Goal: Task Accomplishment & Management: Manage account settings

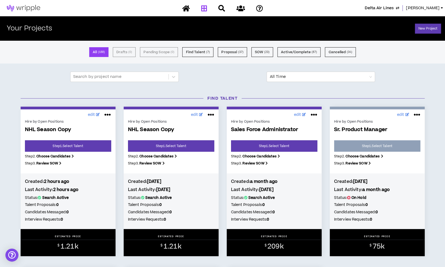
click at [203, 11] on div at bounding box center [222, 8] width 95 height 9
click at [204, 8] on div at bounding box center [222, 8] width 95 height 9
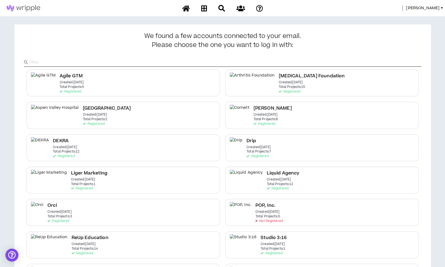
click at [433, 7] on span "Mason" at bounding box center [423, 8] width 34 height 6
click at [421, 15] on link "System Admin Portal" at bounding box center [417, 18] width 49 height 8
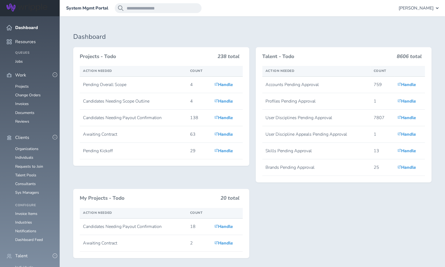
scroll to position [46, 0]
click at [30, 181] on link "Consultants" at bounding box center [25, 183] width 21 height 5
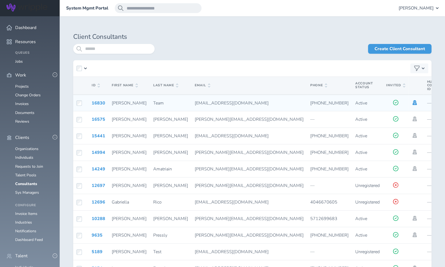
click at [412, 102] on icon at bounding box center [414, 102] width 4 height 5
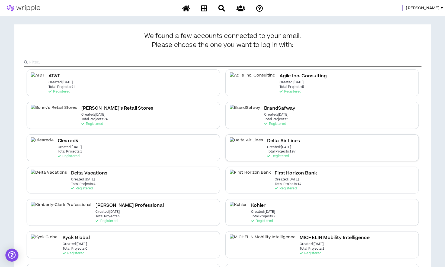
click at [280, 149] on div "Delta Air Lines Created: Dec 7 2020 Total Projects: 197 Registered" at bounding box center [321, 147] width 193 height 27
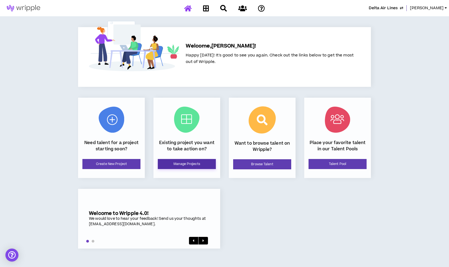
click at [190, 164] on link "Manage Projects" at bounding box center [187, 164] width 58 height 10
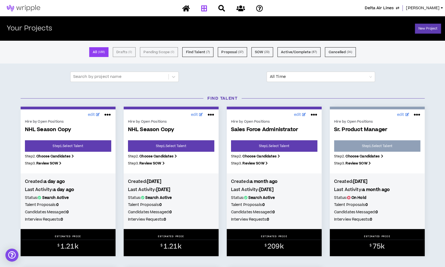
click at [388, 10] on span "Delta Air Lines" at bounding box center [379, 8] width 29 height 6
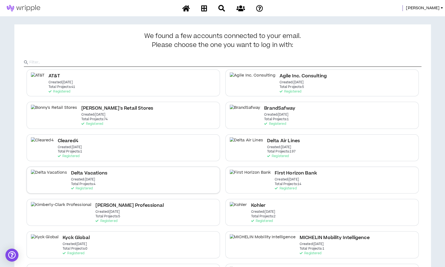
click at [168, 175] on div "Delta Vacations Created: Dec 7 2020 Total Projects: 4 Registered" at bounding box center [123, 179] width 193 height 27
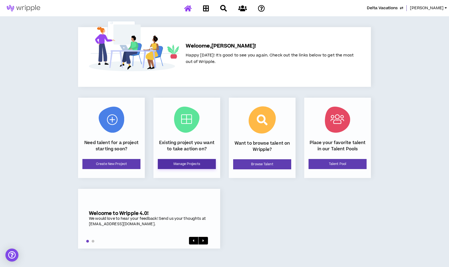
click at [190, 165] on link "Manage Projects" at bounding box center [187, 164] width 58 height 10
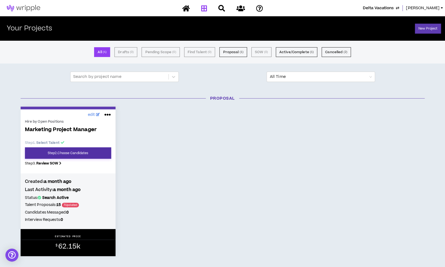
click at [78, 154] on link "Step 2 . Choose Candidates" at bounding box center [68, 152] width 86 height 11
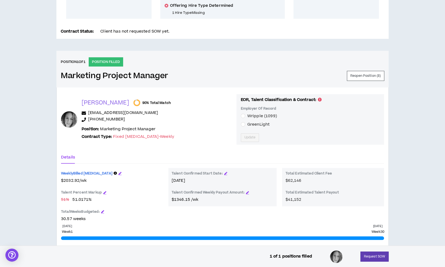
scroll to position [196, 0]
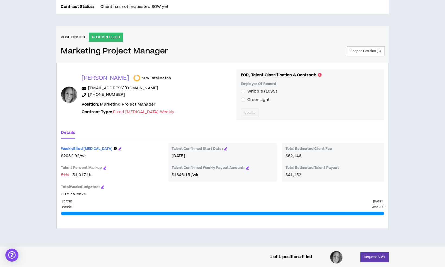
click at [247, 99] on span "GreenLight" at bounding box center [258, 100] width 22 height 6
click at [244, 108] on button "Update" at bounding box center [250, 112] width 18 height 9
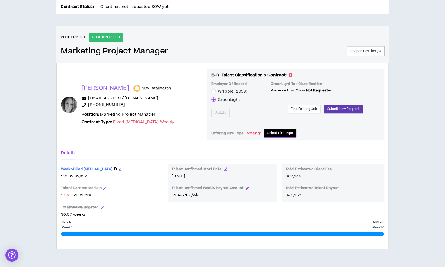
click at [271, 132] on span "Select Hire Type" at bounding box center [280, 132] width 26 height 5
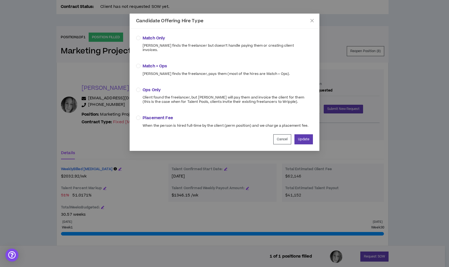
click at [155, 63] on span "Match + Ops" at bounding box center [216, 66] width 147 height 6
click at [298, 134] on button "Update" at bounding box center [303, 139] width 18 height 10
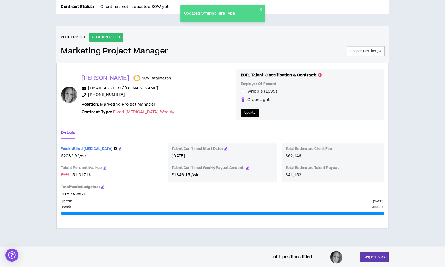
click at [244, 112] on span "Update" at bounding box center [249, 112] width 11 height 5
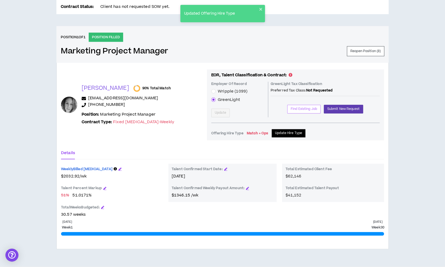
click at [296, 108] on span "Find Existing Job" at bounding box center [304, 108] width 26 height 5
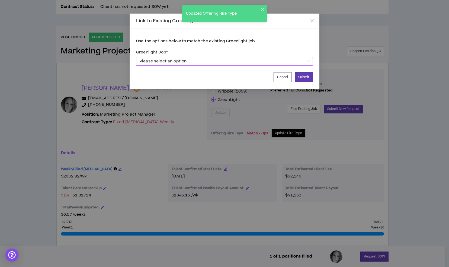
click at [234, 60] on span "Please select an option..." at bounding box center [224, 61] width 170 height 8
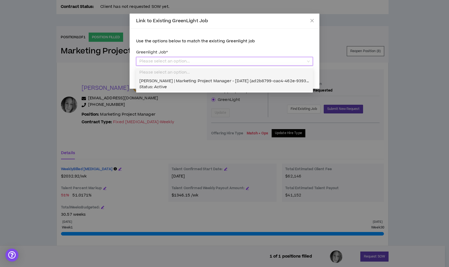
click at [215, 86] on div "Christina McDonald | Marketing Project Manager - 10/13/2025 (ad2b8799-cac4-462e…" at bounding box center [224, 84] width 170 height 12
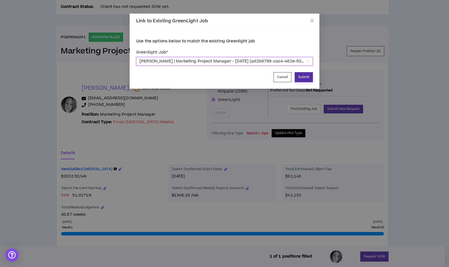
click at [304, 78] on button "Submit" at bounding box center [304, 77] width 18 height 10
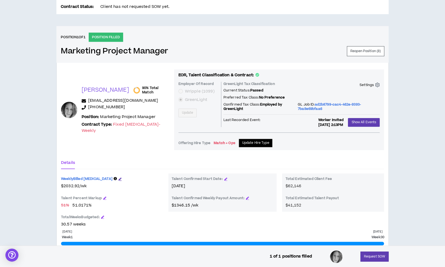
click at [118, 178] on icon "button" at bounding box center [119, 178] width 3 height 3
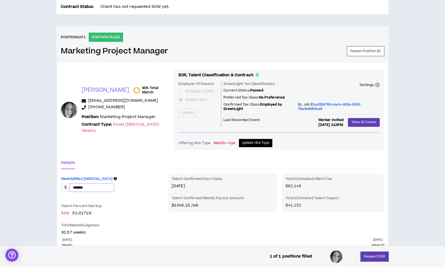
click at [97, 188] on input "*******" at bounding box center [92, 187] width 44 height 8
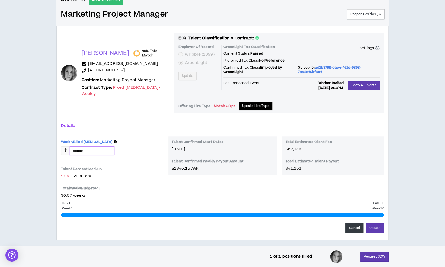
scroll to position [237, 0]
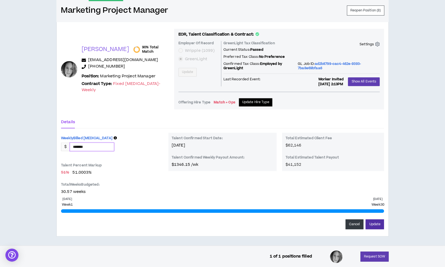
type input "*******"
click at [379, 220] on button "Update" at bounding box center [375, 224] width 18 height 10
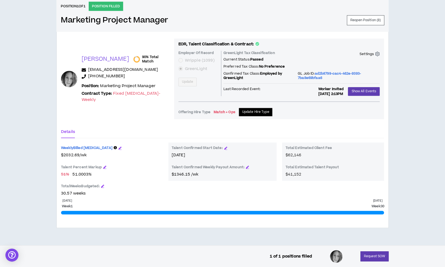
scroll to position [226, 0]
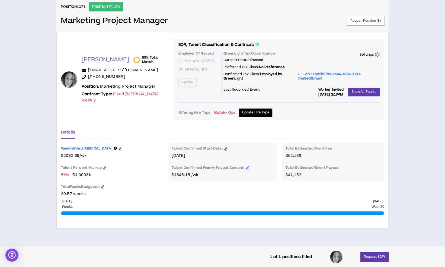
click at [225, 148] on icon "button" at bounding box center [225, 148] width 3 height 3
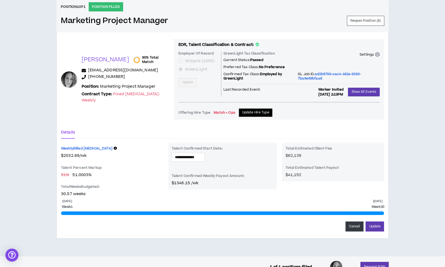
click at [184, 134] on div "Details" at bounding box center [222, 132] width 323 height 12
click at [350, 226] on button "Cancel" at bounding box center [354, 226] width 18 height 10
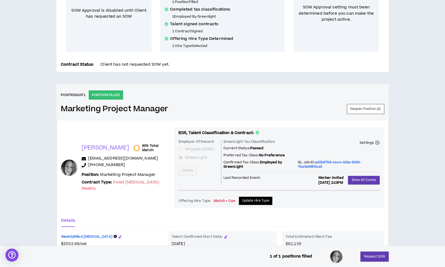
scroll to position [0, 0]
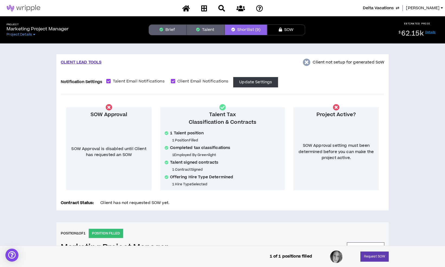
click at [172, 26] on button "Brief" at bounding box center [168, 29] width 38 height 11
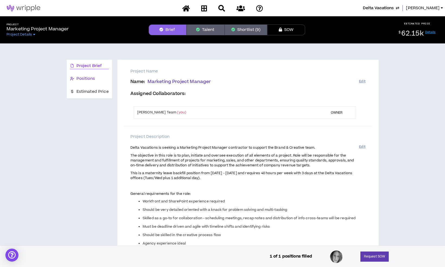
click at [101, 81] on div "Positions" at bounding box center [89, 79] width 39 height 6
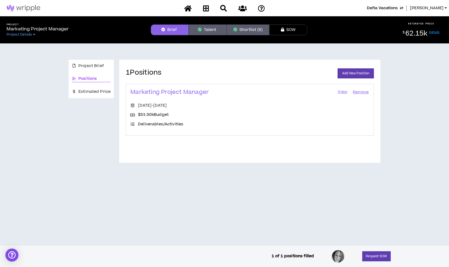
click at [342, 92] on link "View" at bounding box center [342, 92] width 11 height 8
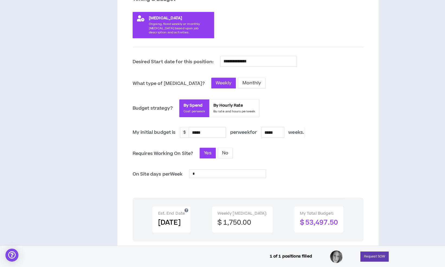
scroll to position [126, 0]
click at [188, 208] on icon at bounding box center [186, 210] width 4 height 4
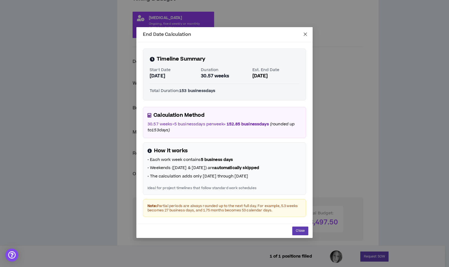
click at [306, 33] on icon "close" at bounding box center [305, 34] width 4 height 4
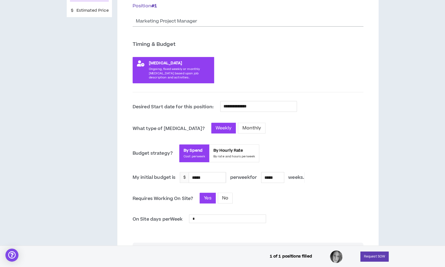
scroll to position [81, 0]
click at [209, 175] on div "*****" at bounding box center [207, 177] width 37 height 10
click at [202, 177] on div "*****" at bounding box center [207, 177] width 37 height 10
click at [199, 177] on div "*****" at bounding box center [207, 177] width 37 height 10
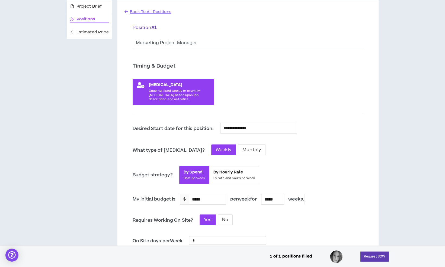
scroll to position [54, 0]
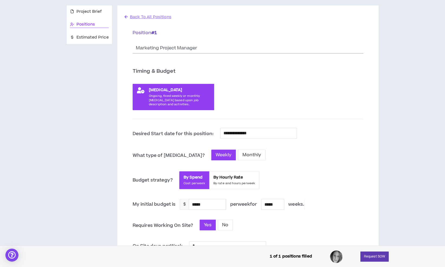
click at [255, 133] on div "**********" at bounding box center [258, 134] width 77 height 12
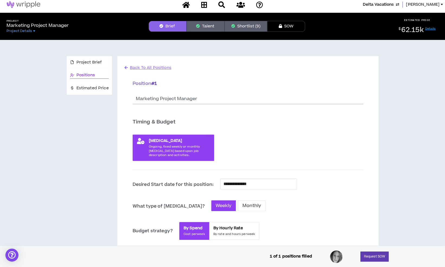
scroll to position [0, 0]
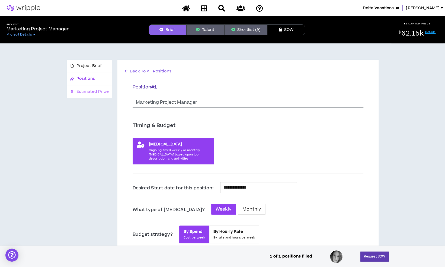
click at [85, 95] on div "Estimated Price" at bounding box center [89, 91] width 45 height 13
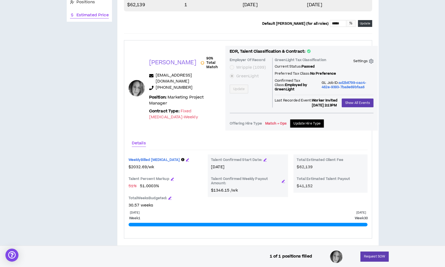
scroll to position [81, 0]
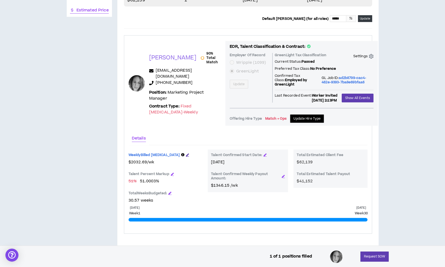
click at [186, 153] on icon "button" at bounding box center [187, 154] width 3 height 3
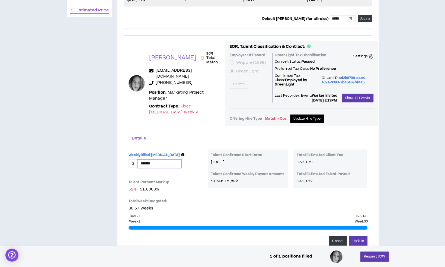
click at [174, 159] on input "*******" at bounding box center [159, 163] width 44 height 8
click at [169, 159] on input "*******" at bounding box center [159, 163] width 44 height 8
type input "*******"
click at [363, 236] on button "Update" at bounding box center [358, 241] width 18 height 10
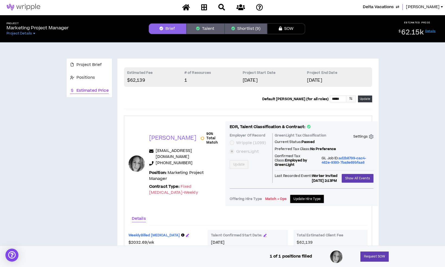
scroll to position [0, 0]
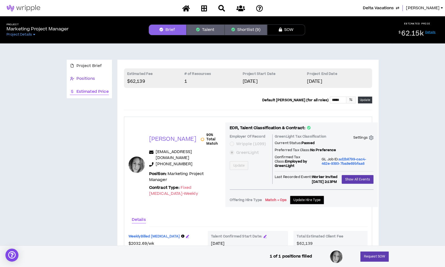
click at [92, 78] on span "Positions" at bounding box center [85, 79] width 18 height 6
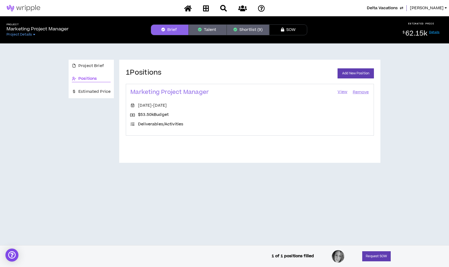
click at [343, 92] on link "View" at bounding box center [342, 92] width 11 height 8
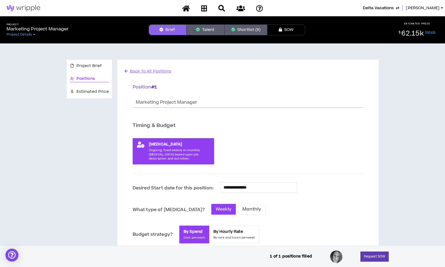
click at [257, 185] on div "**********" at bounding box center [258, 188] width 77 height 12
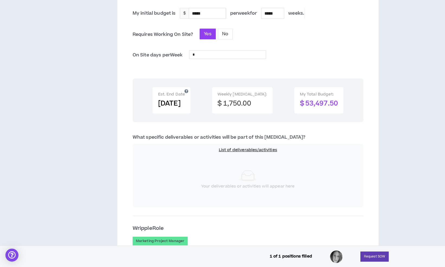
scroll to position [244, 0]
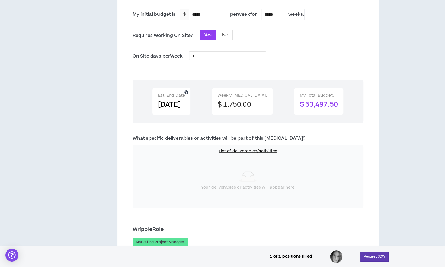
click at [188, 90] on icon at bounding box center [186, 92] width 4 height 4
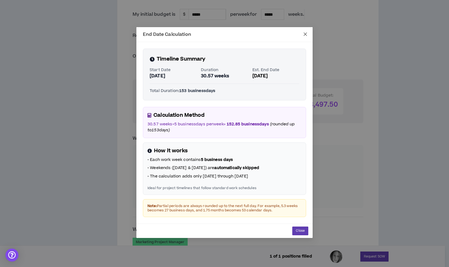
click at [308, 32] on span "Close" at bounding box center [305, 34] width 15 height 15
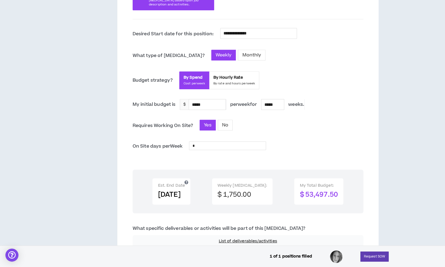
scroll to position [136, 0]
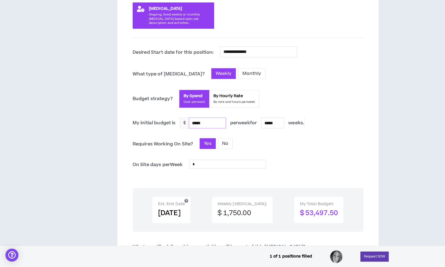
click at [213, 125] on div "*****" at bounding box center [207, 123] width 37 height 10
click at [201, 122] on div "*****" at bounding box center [207, 123] width 37 height 10
click at [213, 121] on div "*****" at bounding box center [207, 123] width 37 height 10
click at [212, 121] on div "*****" at bounding box center [207, 123] width 37 height 10
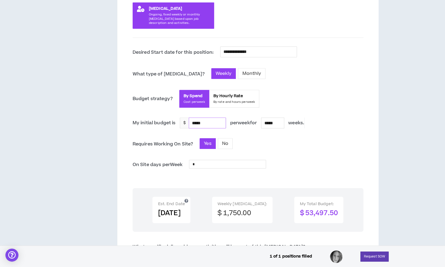
click at [212, 121] on div "*****" at bounding box center [207, 123] width 37 height 10
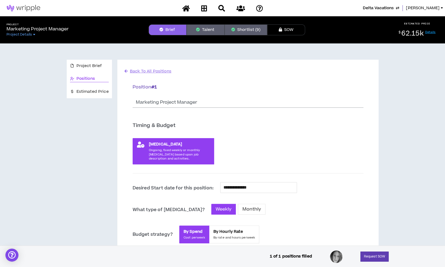
scroll to position [0, 0]
click at [77, 66] on span "Project Brief" at bounding box center [88, 66] width 25 height 6
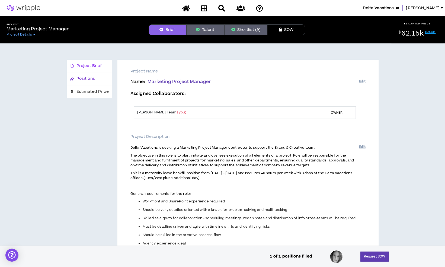
click at [81, 76] on span "Positions" at bounding box center [85, 79] width 18 height 6
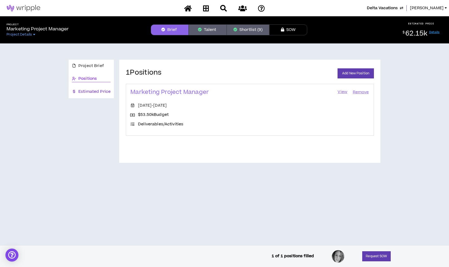
click at [98, 93] on span "Estimated Price" at bounding box center [94, 92] width 32 height 6
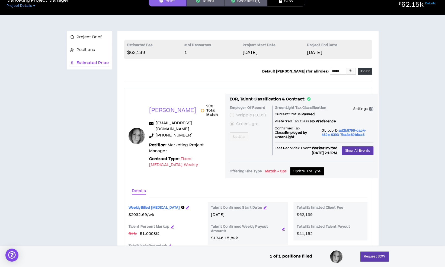
scroll to position [89, 0]
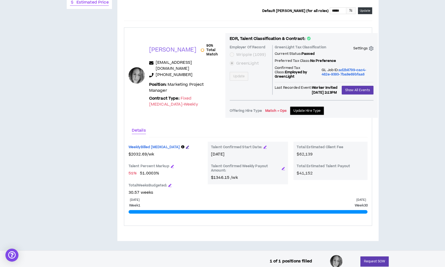
click at [186, 145] on icon "button" at bounding box center [187, 146] width 3 height 3
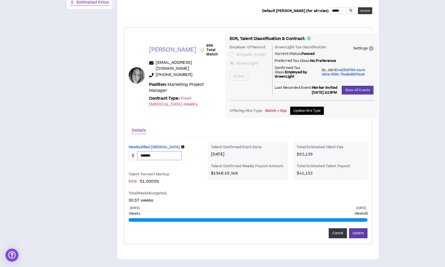
click at [166, 152] on input "*******" at bounding box center [159, 156] width 44 height 8
click at [310, 152] on span "$62,139" at bounding box center [305, 154] width 16 height 6
click at [337, 228] on button "Cancel" at bounding box center [338, 233] width 18 height 10
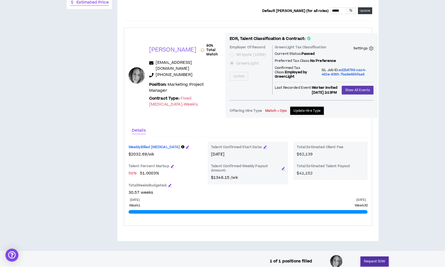
drag, startPoint x: 376, startPoint y: 258, endPoint x: 408, endPoint y: 162, distance: 100.7
click at [408, 162] on div "Project Brief Positions Estimated Price Estimated Fee $62,139 # of Resources 1 …" at bounding box center [222, 113] width 445 height 318
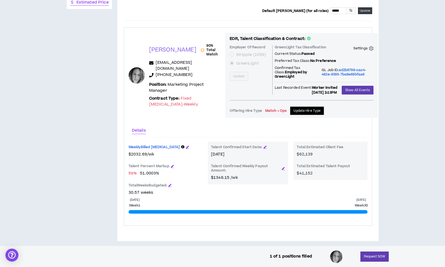
scroll to position [0, 0]
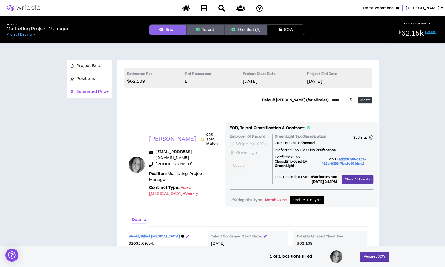
click at [371, 180] on div "EOR, Talent Classification & Contract: Employer Of Record Wripple (1099) GreenL…" at bounding box center [301, 164] width 143 height 79
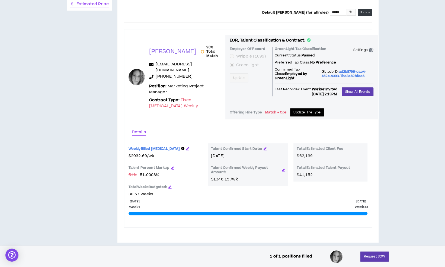
scroll to position [88, 0]
click at [370, 260] on button "Request SOW" at bounding box center [374, 256] width 28 height 10
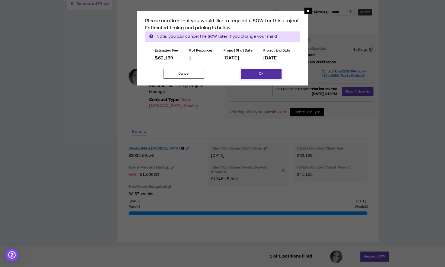
click at [268, 74] on button "Ok" at bounding box center [261, 74] width 41 height 10
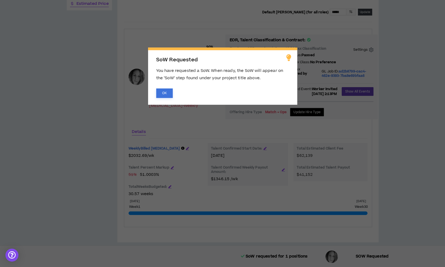
click at [168, 91] on button "OK" at bounding box center [164, 92] width 17 height 9
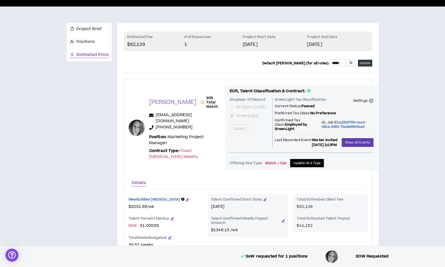
scroll to position [0, 0]
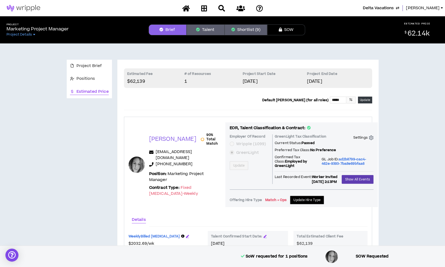
click at [253, 29] on button "Shortlist (9)" at bounding box center [246, 29] width 43 height 11
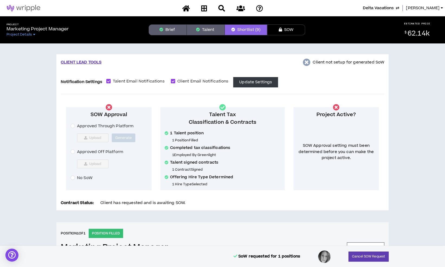
click at [89, 152] on span "Approved Off Platform" at bounding box center [100, 152] width 50 height 6
click at [91, 160] on button "Upload" at bounding box center [92, 163] width 31 height 9
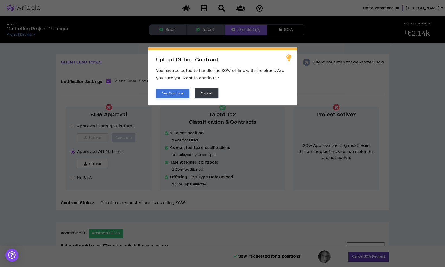
click at [174, 92] on button "Yes, Continue" at bounding box center [172, 93] width 33 height 9
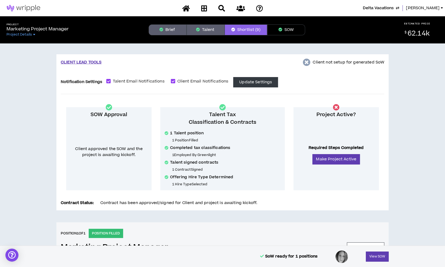
click at [164, 31] on button "Brief" at bounding box center [168, 29] width 38 height 11
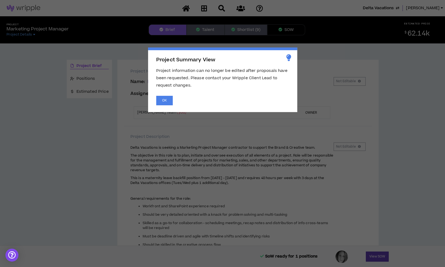
click at [158, 107] on div "Project Summary View Project information can no longer be edited after proposal…" at bounding box center [222, 79] width 149 height 65
click at [160, 102] on button "OK" at bounding box center [164, 100] width 17 height 9
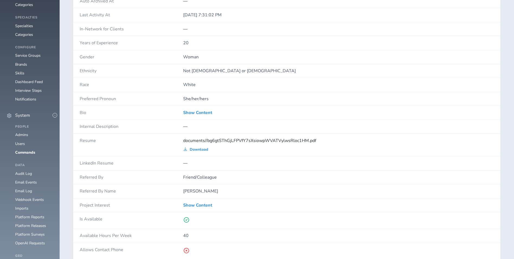
scroll to position [54, 0]
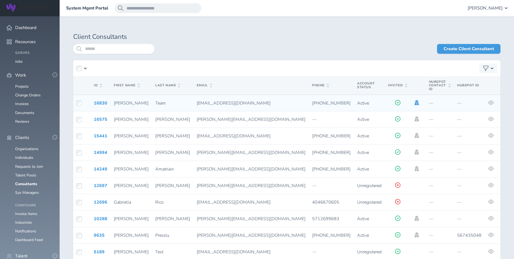
click at [415, 100] on icon at bounding box center [417, 102] width 4 height 5
